Goal: Task Accomplishment & Management: Manage account settings

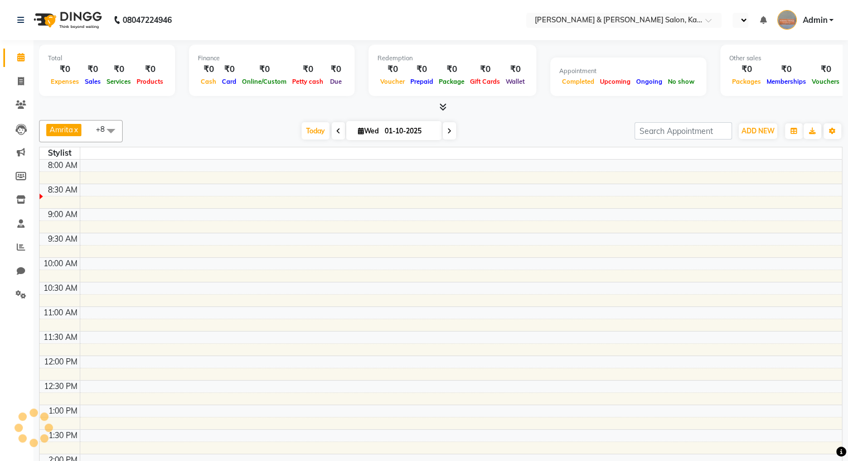
select select "en"
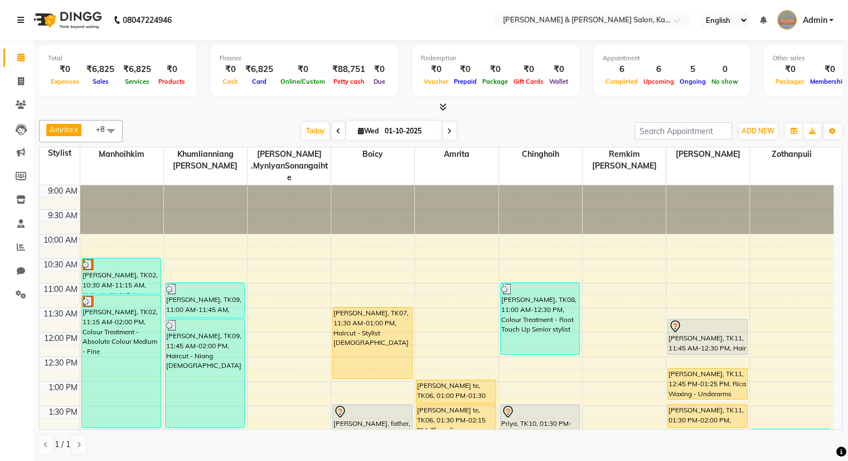
click at [20, 18] on icon at bounding box center [20, 20] width 7 height 8
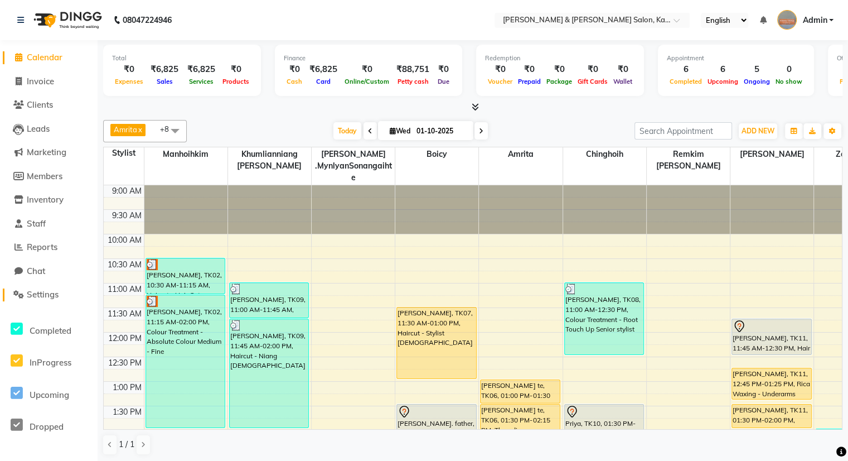
click at [40, 293] on span "Settings" at bounding box center [43, 294] width 32 height 11
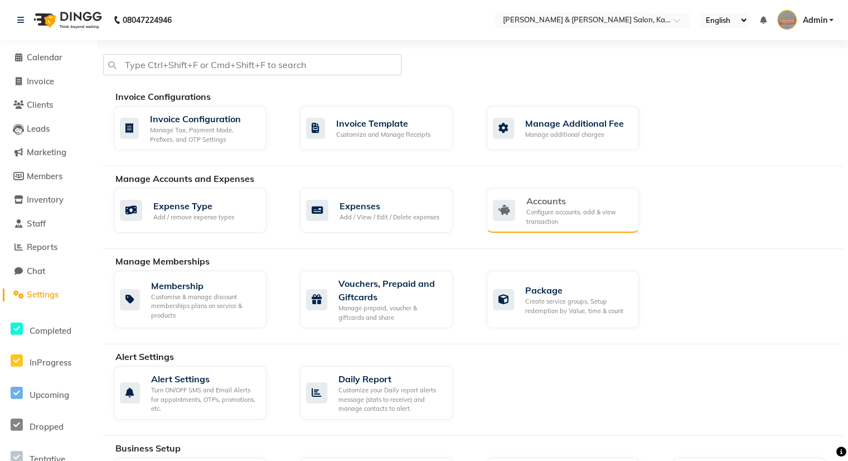
click at [573, 211] on div "Configure accounts, add & view transaction" at bounding box center [578, 216] width 104 height 18
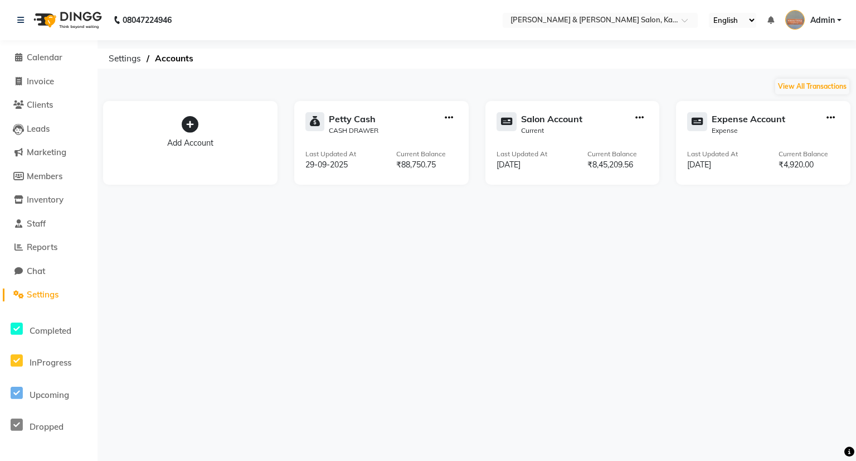
click at [452, 118] on icon "button" at bounding box center [449, 118] width 8 height 1
click at [460, 62] on div "Add Transaction" at bounding box center [449, 67] width 59 height 12
select select "direct"
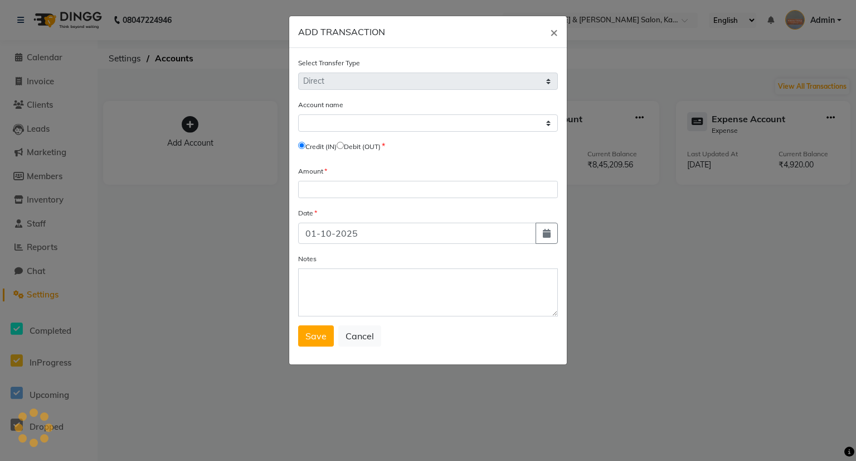
select select "6890"
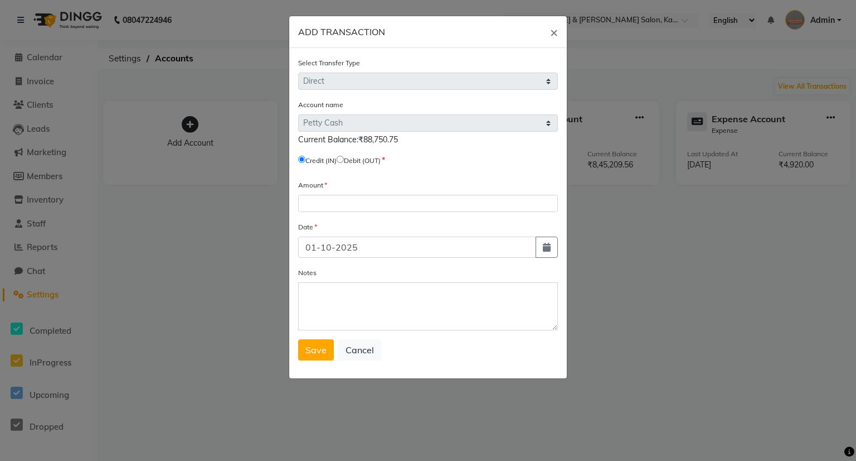
click at [344, 159] on input "radio" at bounding box center [340, 159] width 7 height 7
radio input "true"
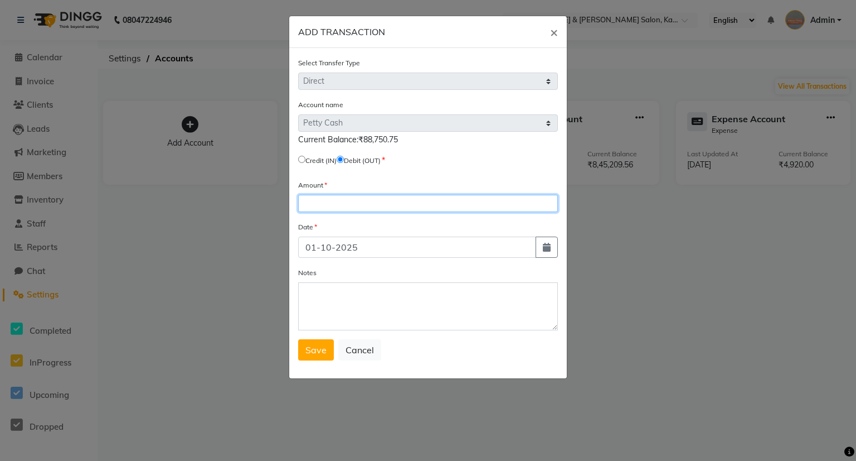
click at [376, 210] on input "number" at bounding box center [428, 203] width 260 height 17
type input "88751"
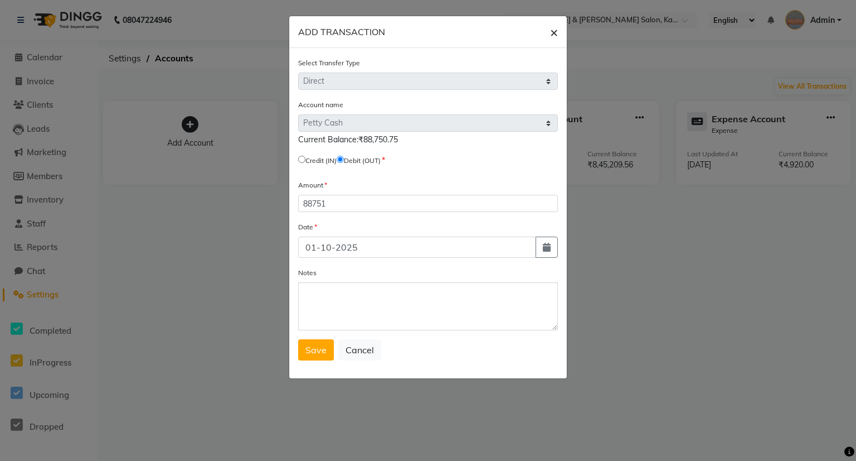
click at [549, 30] on button "×" at bounding box center [554, 31] width 26 height 31
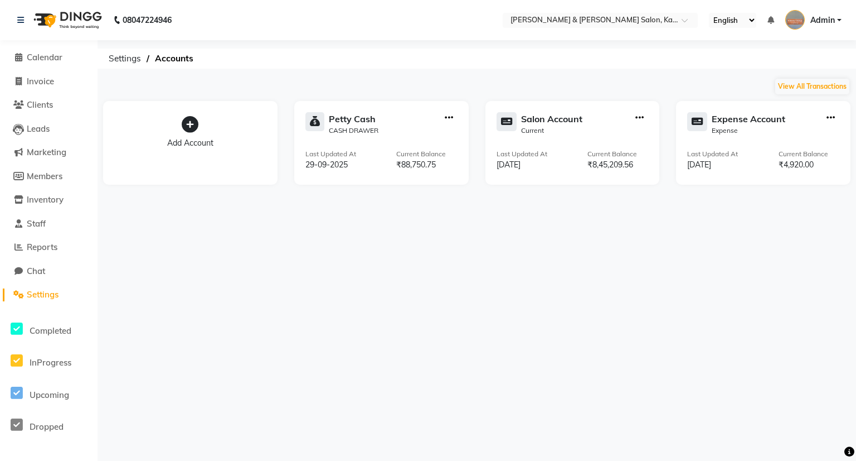
drag, startPoint x: 582, startPoint y: 238, endPoint x: 578, endPoint y: 191, distance: 47.0
click at [583, 230] on div "08047224946 Select Location × Kim & Niang Salon, Kalyan Nagar English ENGLISH E…" at bounding box center [428, 230] width 856 height 461
click at [560, 125] on div "Salon Account" at bounding box center [551, 118] width 61 height 13
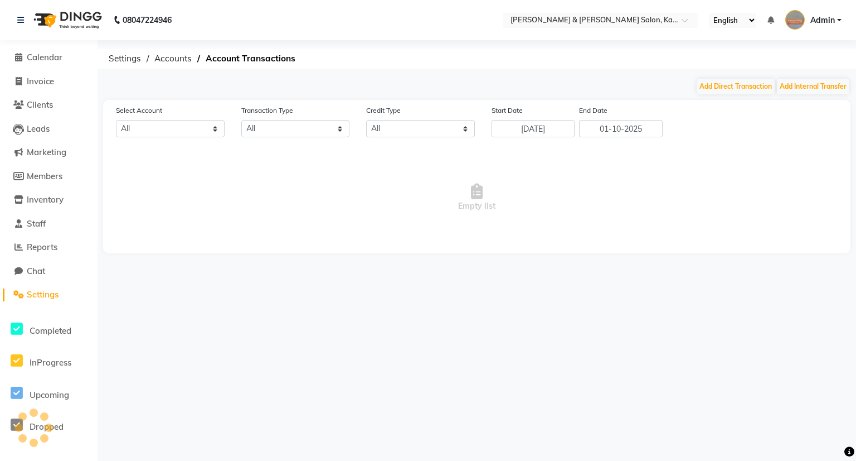
select select "7154"
click at [812, 89] on button "Add Internal Transfer" at bounding box center [813, 87] width 72 height 16
select select "internal transfer"
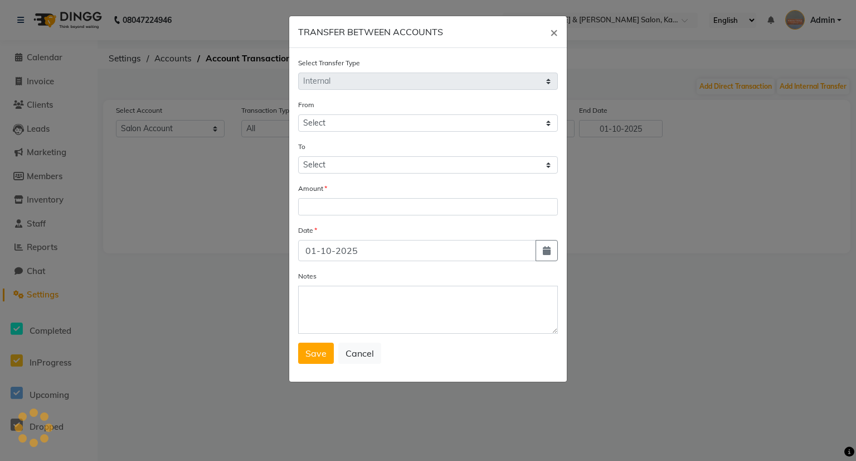
select select "7154"
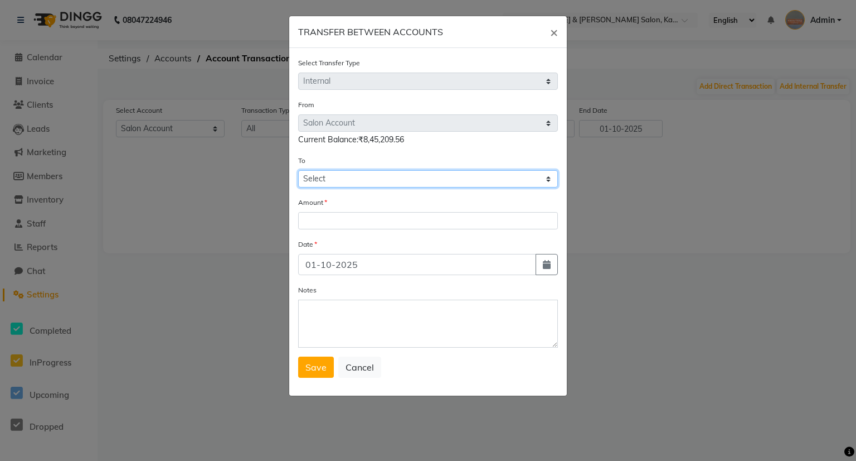
click at [390, 181] on select "Select Petty Cash Salon Account Expense Account" at bounding box center [428, 178] width 260 height 17
click at [414, 152] on div "From Select Petty Cash Salon Account Expense Account Current Balance:₹8,45,209.…" at bounding box center [428, 143] width 260 height 89
click at [557, 28] on span "×" at bounding box center [554, 31] width 8 height 17
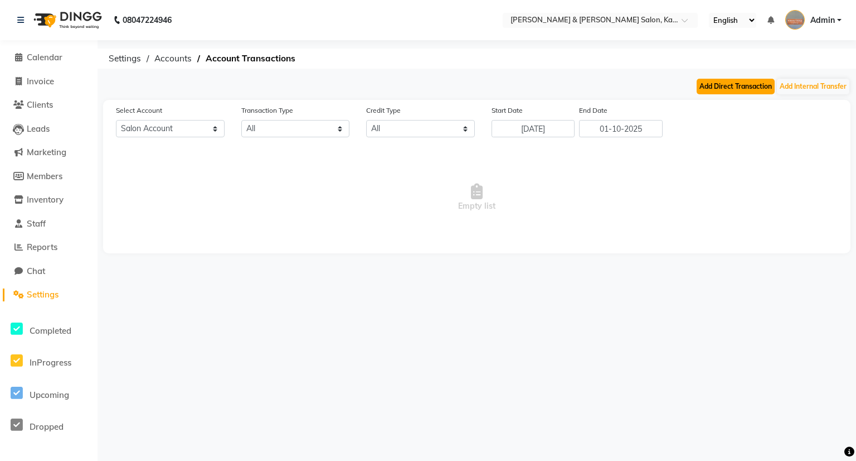
click at [759, 90] on button "Add Direct Transaction" at bounding box center [736, 87] width 78 height 16
select select "direct"
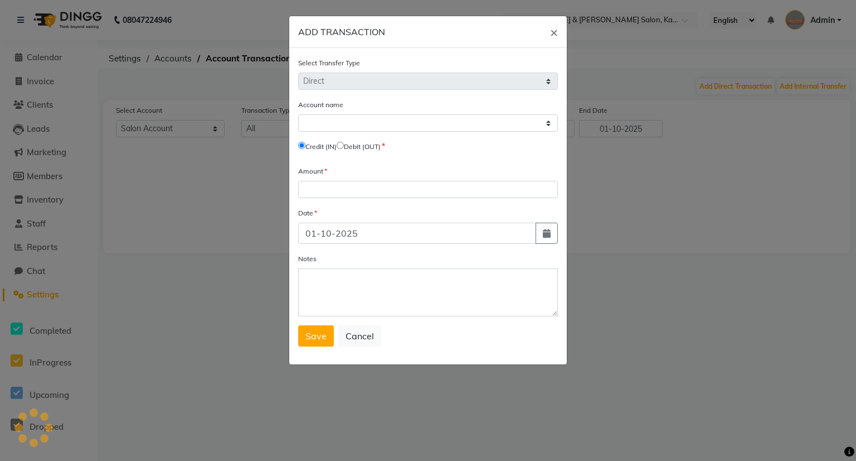
select select "7154"
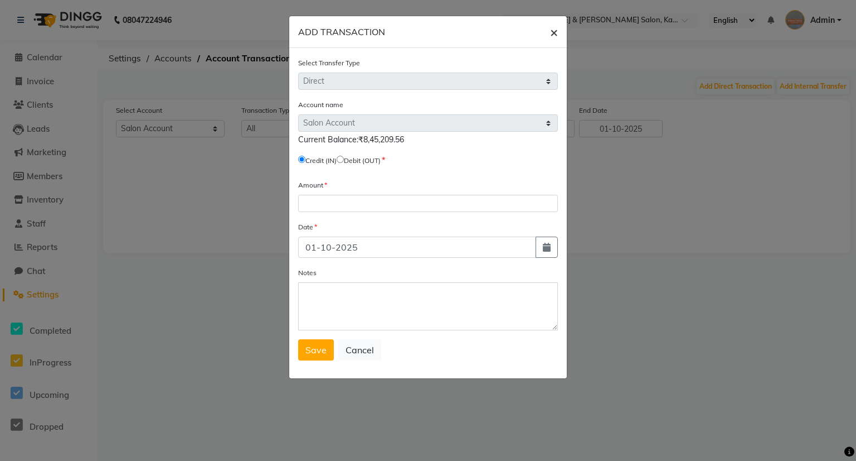
click at [554, 34] on span "×" at bounding box center [554, 31] width 8 height 17
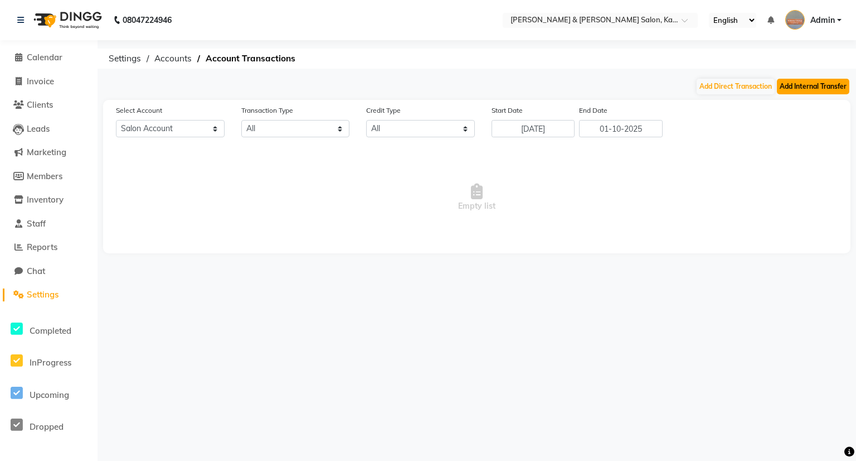
click at [823, 86] on button "Add Internal Transfer" at bounding box center [813, 87] width 72 height 16
select select "internal transfer"
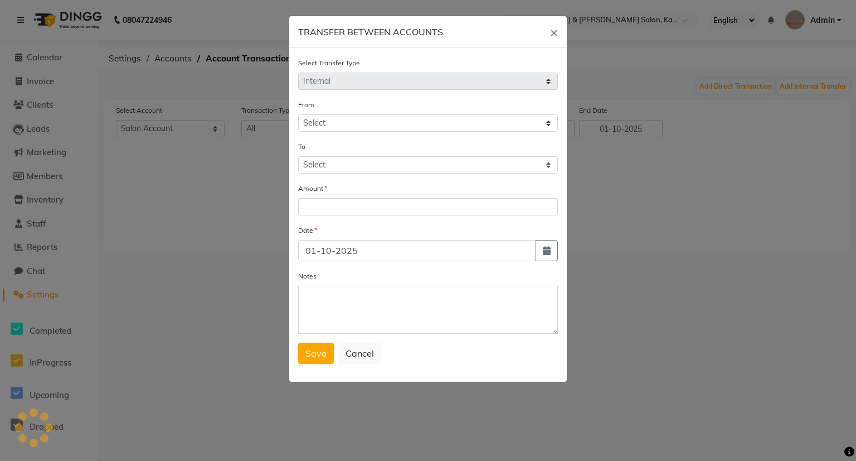
select select "7154"
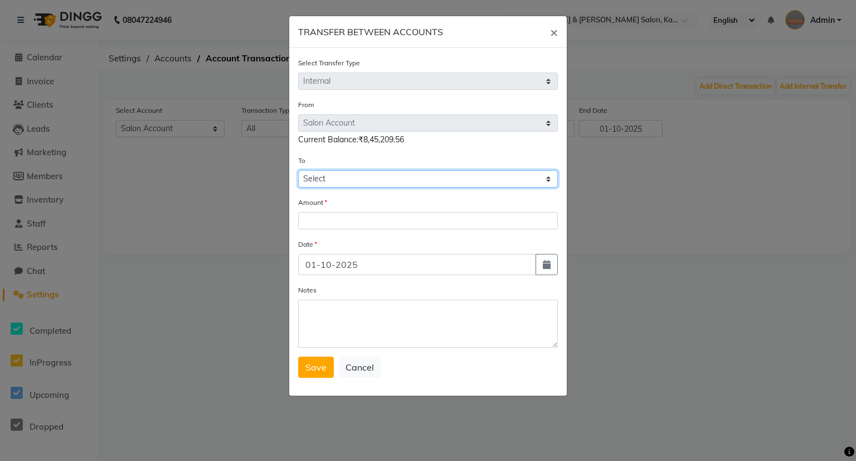
click at [398, 181] on select "Select Petty Cash Salon Account Expense Account" at bounding box center [428, 178] width 260 height 17
click at [550, 35] on span "×" at bounding box center [554, 31] width 8 height 17
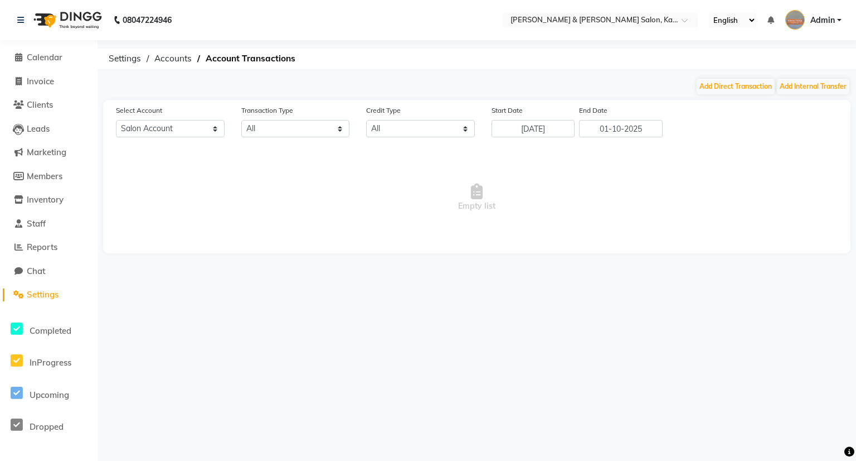
click at [694, 263] on main "Add Direct Transaction Add Internal Transfer Select Account All Petty cash Salo…" at bounding box center [477, 174] width 759 height 192
click at [170, 57] on span "Accounts" at bounding box center [173, 59] width 49 height 20
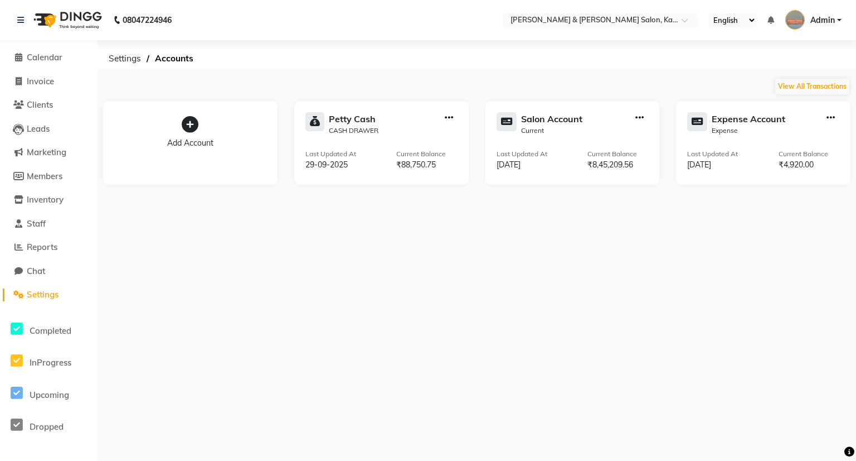
click at [448, 118] on icon "button" at bounding box center [449, 118] width 8 height 1
click at [464, 78] on div "Create Transfer" at bounding box center [449, 81] width 59 height 12
select select "internal transfer"
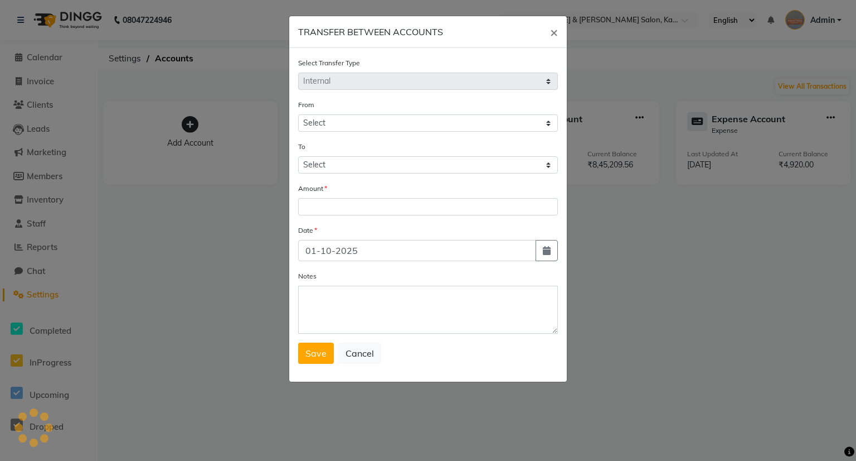
select select "6890"
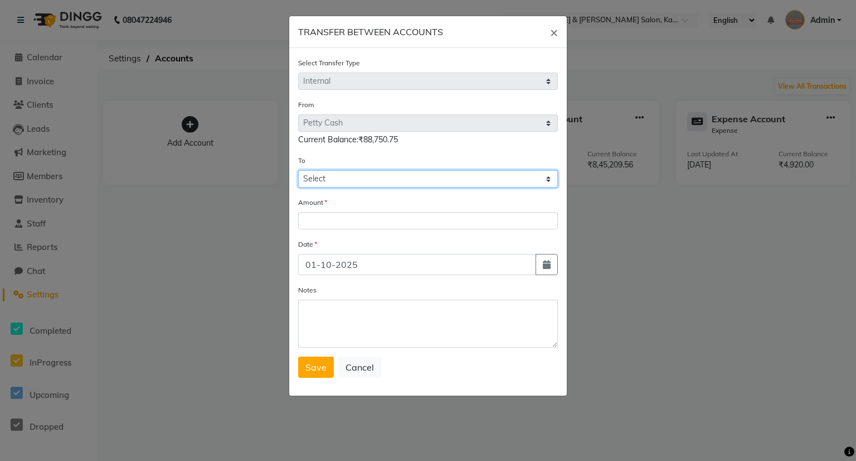
click at [350, 181] on select "Select Petty Cash Salon Account Expense Account" at bounding box center [428, 178] width 260 height 17
select select "7154"
click at [298, 172] on select "Select Petty Cash Salon Account Expense Account" at bounding box center [428, 178] width 260 height 17
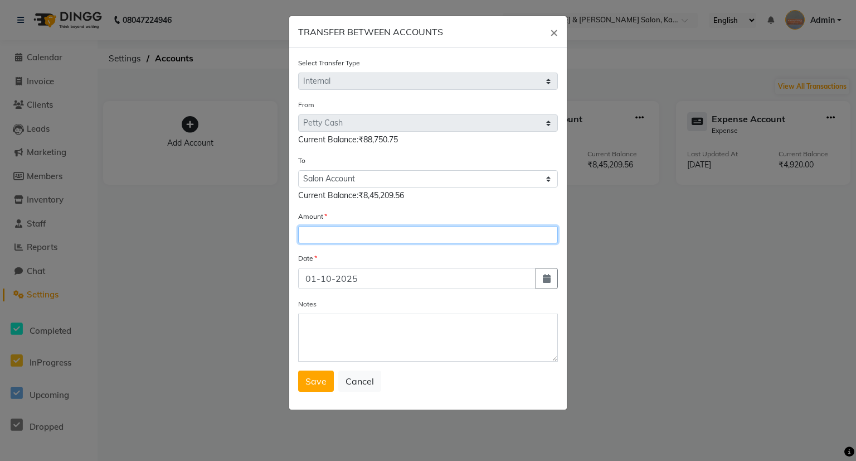
click at [356, 235] on input "number" at bounding box center [428, 234] width 260 height 17
type input "88750.75"
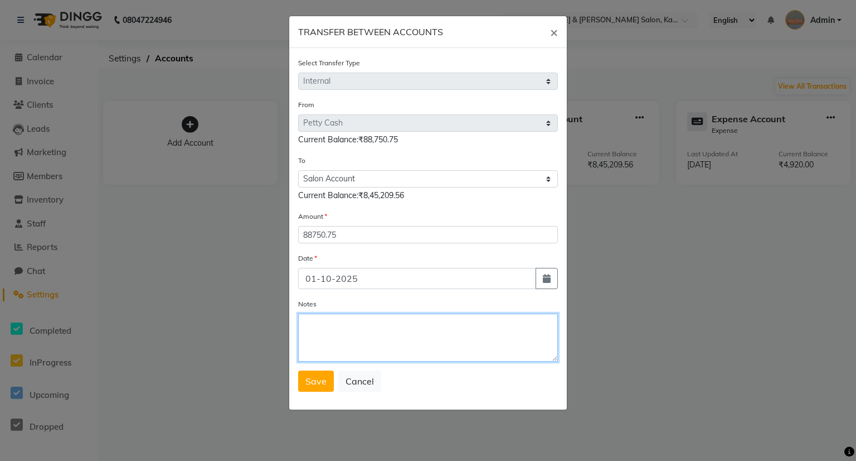
click at [350, 352] on textarea "Notes" at bounding box center [428, 337] width 260 height 48
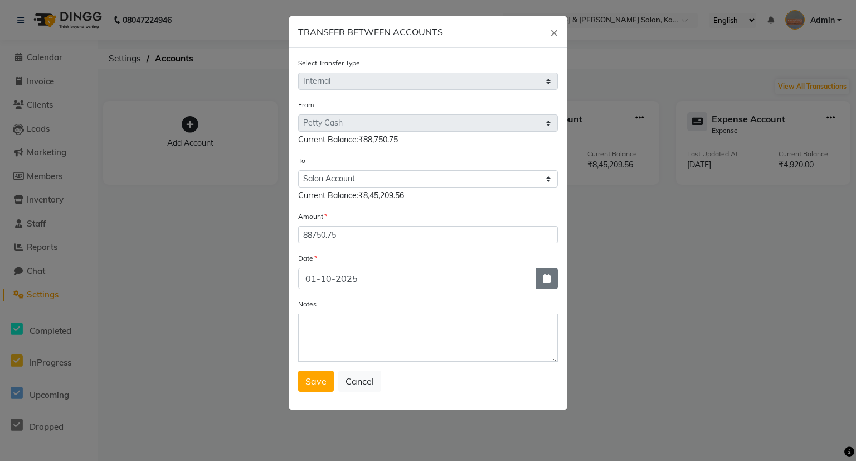
click at [552, 285] on button "button" at bounding box center [547, 278] width 22 height 21
select select "10"
select select "2025"
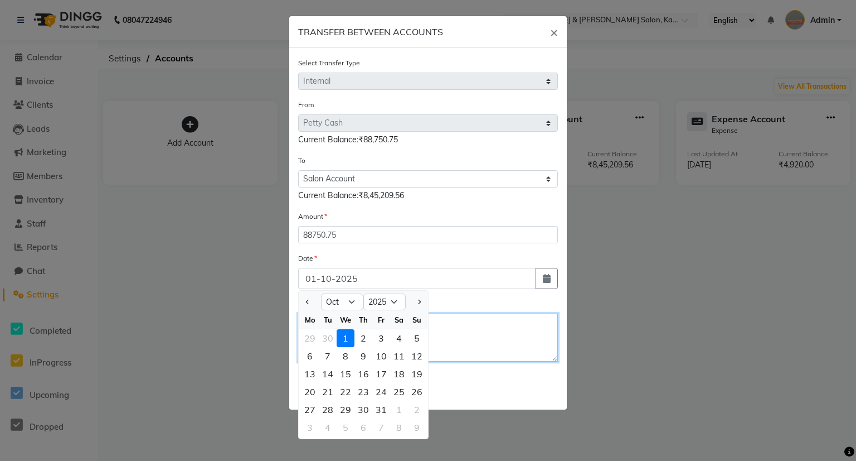
click at [509, 352] on textarea "Notes" at bounding box center [428, 337] width 260 height 48
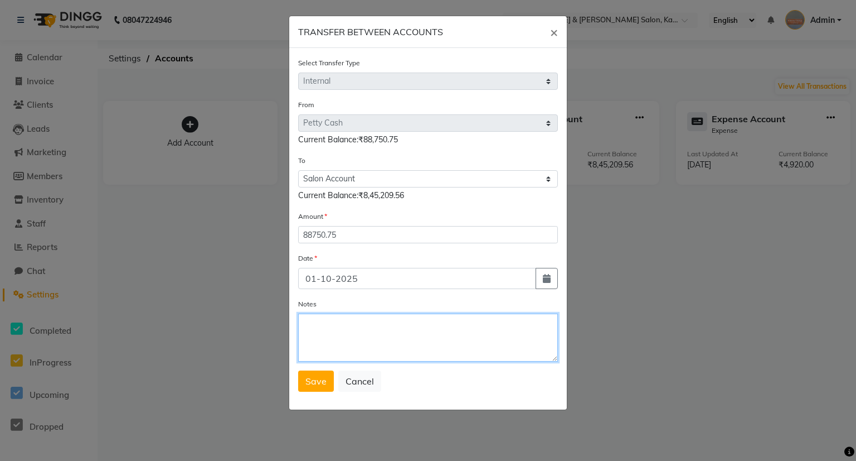
click at [505, 338] on textarea "Notes" at bounding box center [428, 337] width 260 height 48
type textarea "September month petty cash"
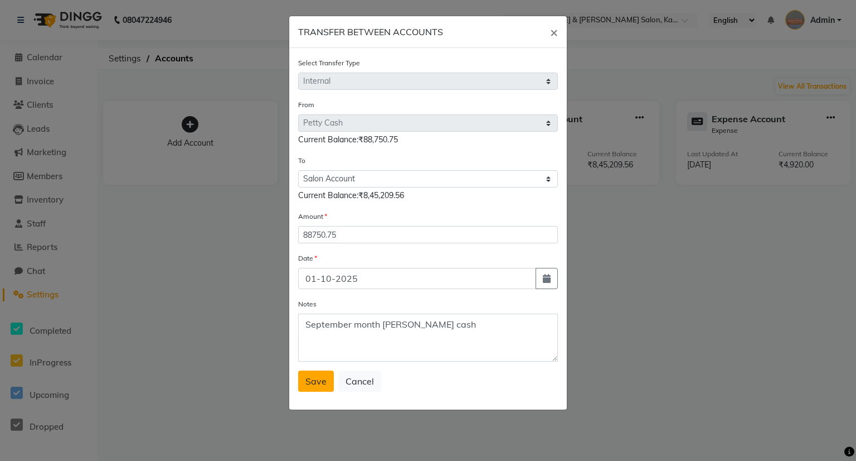
click at [310, 386] on span "Save" at bounding box center [316, 380] width 21 height 11
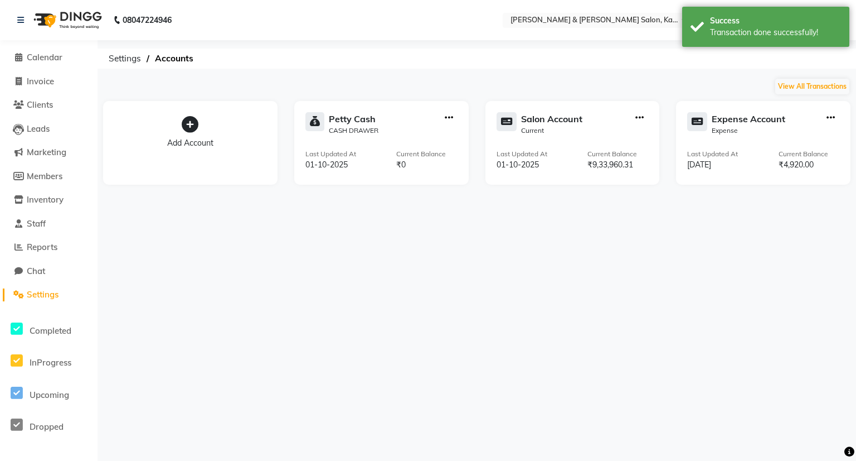
click at [439, 362] on div "08047224946 Select Location × [PERSON_NAME] & [PERSON_NAME] Salon, Kalyan Nagar…" at bounding box center [428, 230] width 856 height 461
click at [690, 293] on div "08047224946 Select Location × [PERSON_NAME] & [PERSON_NAME] Salon, Kalyan Nagar…" at bounding box center [428, 230] width 856 height 461
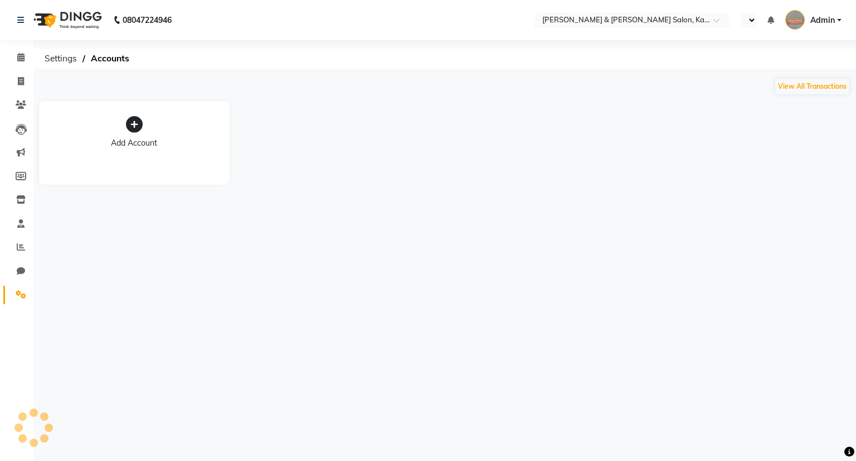
select select "en"
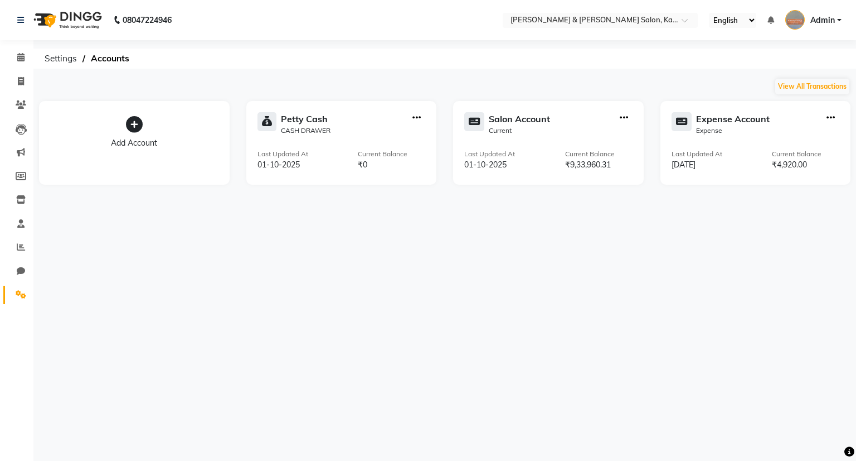
click at [486, 318] on div "08047224946 Select Location × [PERSON_NAME] & [PERSON_NAME] Salon, Kalyan Nagar…" at bounding box center [428, 230] width 856 height 461
click at [20, 16] on icon at bounding box center [20, 20] width 7 height 8
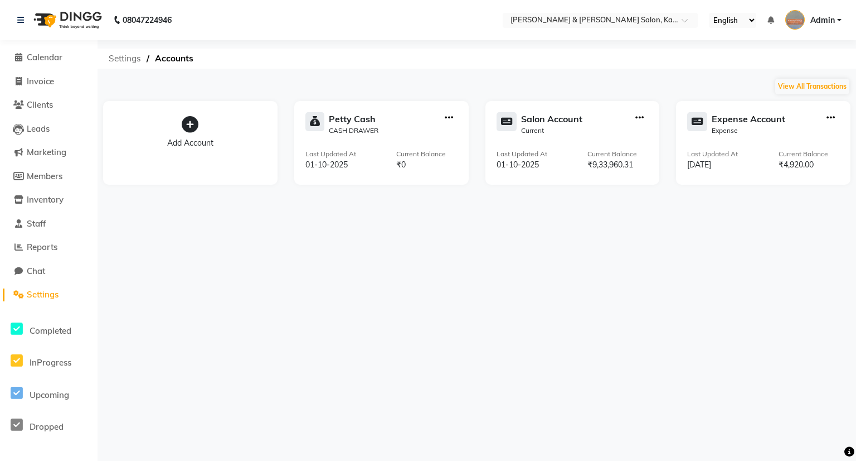
click at [125, 60] on span "Settings" at bounding box center [124, 59] width 43 height 20
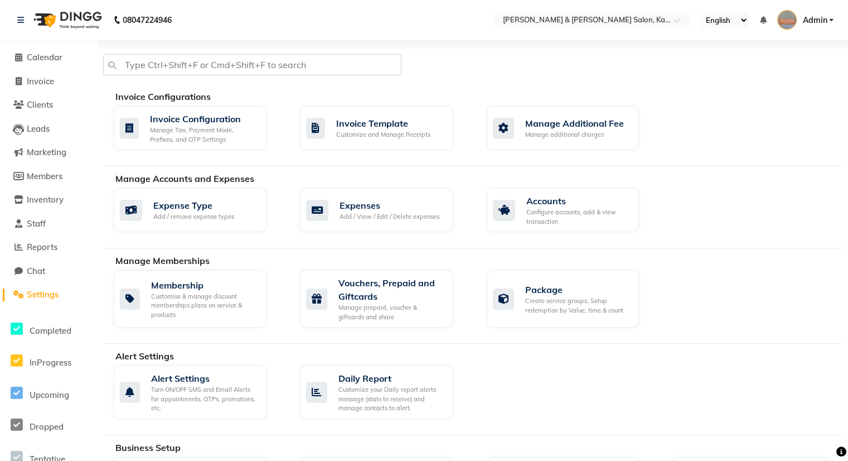
click at [699, 138] on div "Invoice Configuration Manage Tax, Payment Mode, Prefixes, and OTP Settings Invo…" at bounding box center [477, 130] width 745 height 49
click at [690, 272] on div "Membership Customise & manage discount memberships plans on service & products …" at bounding box center [477, 301] width 745 height 62
